Goal: Find specific page/section: Find specific page/section

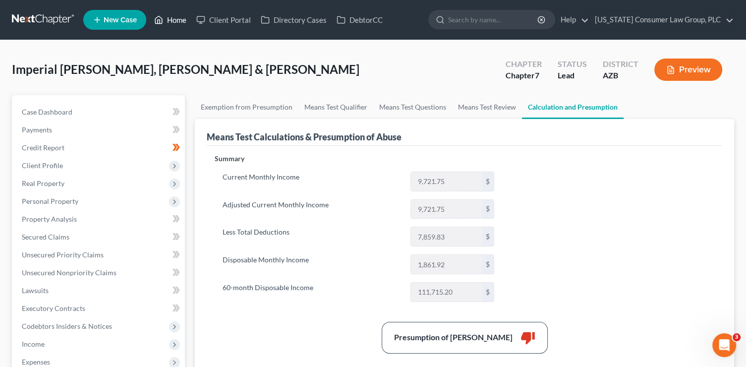
click at [187, 22] on link "Home" at bounding box center [170, 20] width 42 height 18
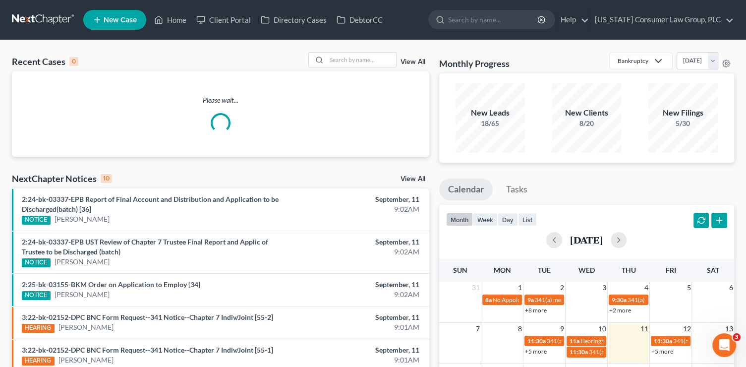
click at [423, 60] on link "View All" at bounding box center [413, 62] width 25 height 7
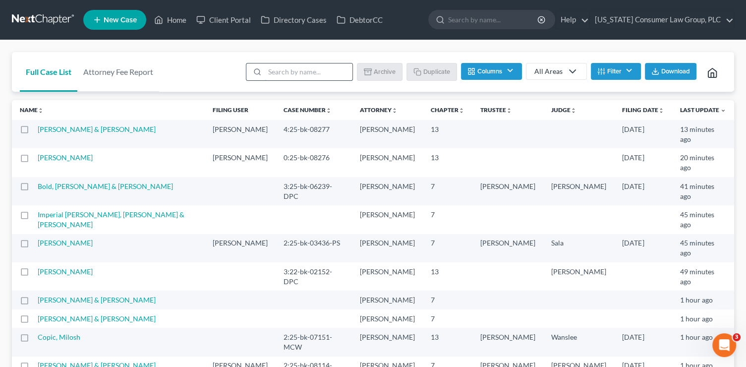
click at [297, 66] on input "search" at bounding box center [309, 71] width 88 height 17
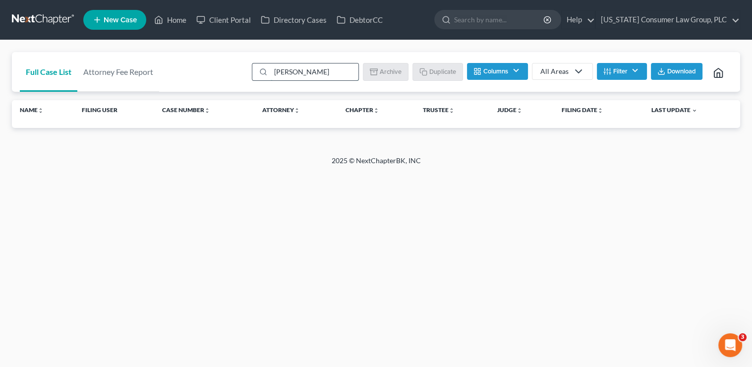
drag, startPoint x: 298, startPoint y: 77, endPoint x: 343, endPoint y: 71, distance: 44.5
click at [300, 78] on input "[PERSON_NAME]" at bounding box center [315, 71] width 88 height 17
drag, startPoint x: 337, startPoint y: 71, endPoint x: 226, endPoint y: 69, distance: 111.6
click at [226, 69] on div "Full Case List Attorney Fee Report [PERSON_NAME] Batch Download Archive Un-arch…" at bounding box center [376, 72] width 728 height 40
type input "[PERSON_NAME]"
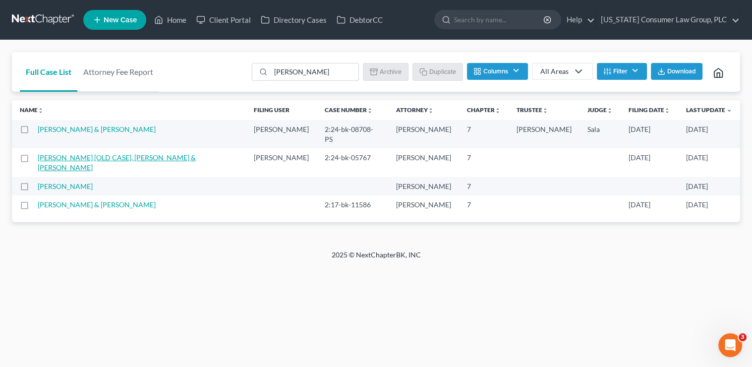
click at [95, 153] on link "[PERSON_NAME] [OLD CASE], [PERSON_NAME] & [PERSON_NAME]" at bounding box center [117, 162] width 158 height 18
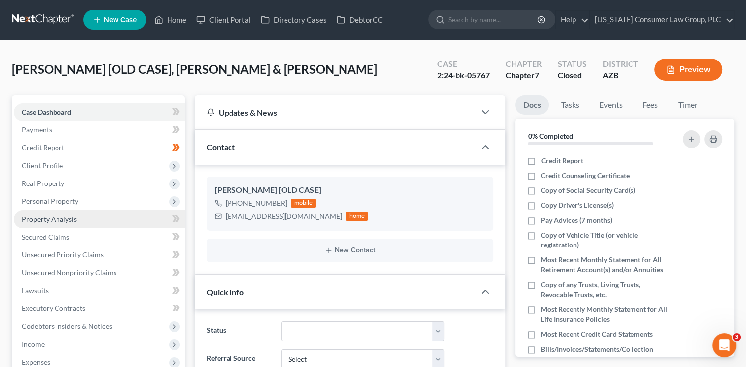
click at [78, 221] on link "Property Analysis" at bounding box center [99, 219] width 171 height 18
